Goal: Navigation & Orientation: Find specific page/section

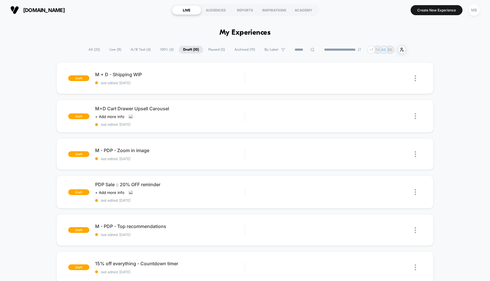
click at [132, 48] on span "A/B Test ( 4 )" at bounding box center [140, 50] width 29 height 8
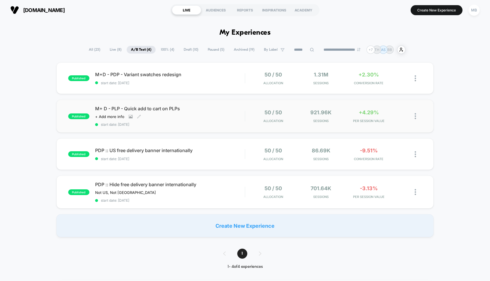
click at [207, 110] on span "M+ D - PLP - Quick add to cart on PLPs" at bounding box center [170, 109] width 150 height 6
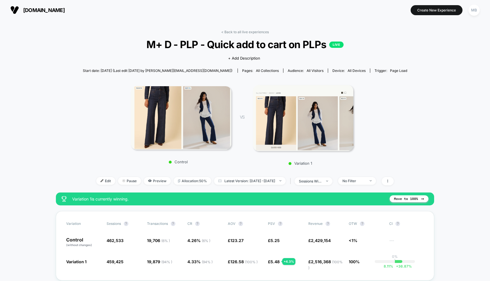
click at [235, 34] on link "< Back to all live experiences" at bounding box center [245, 32] width 48 height 4
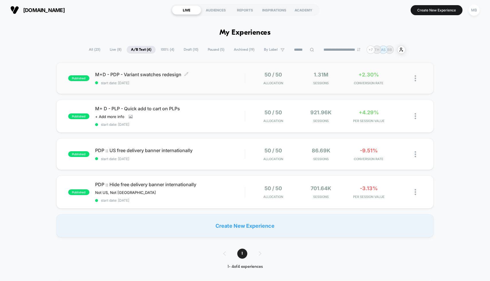
click at [223, 75] on span "M+D - PDP - Variant swatches redesign Click to edit experience details" at bounding box center [170, 75] width 150 height 6
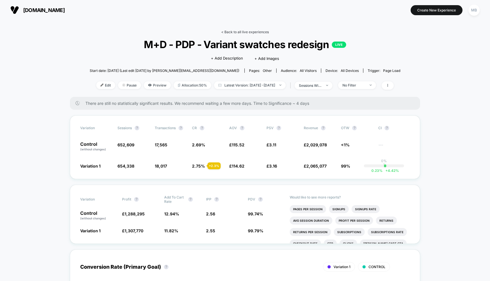
click at [250, 30] on link "< Back to all live experiences" at bounding box center [245, 32] width 48 height 4
